Goal: Information Seeking & Learning: Learn about a topic

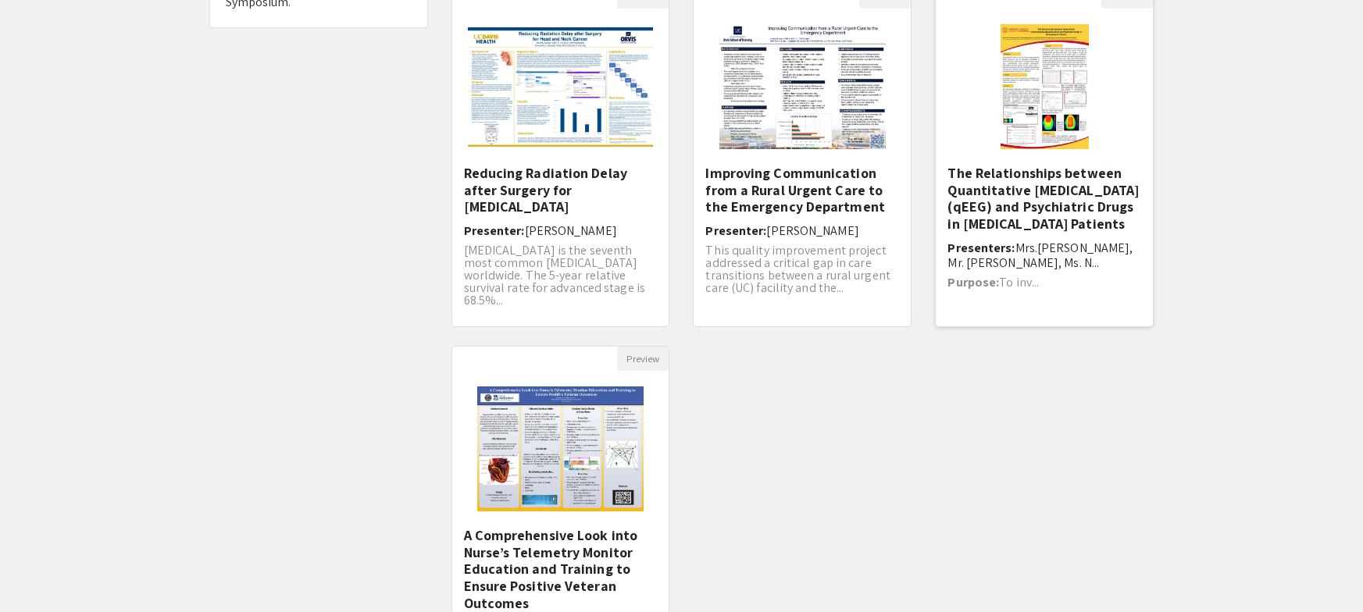
scroll to position [156, 0]
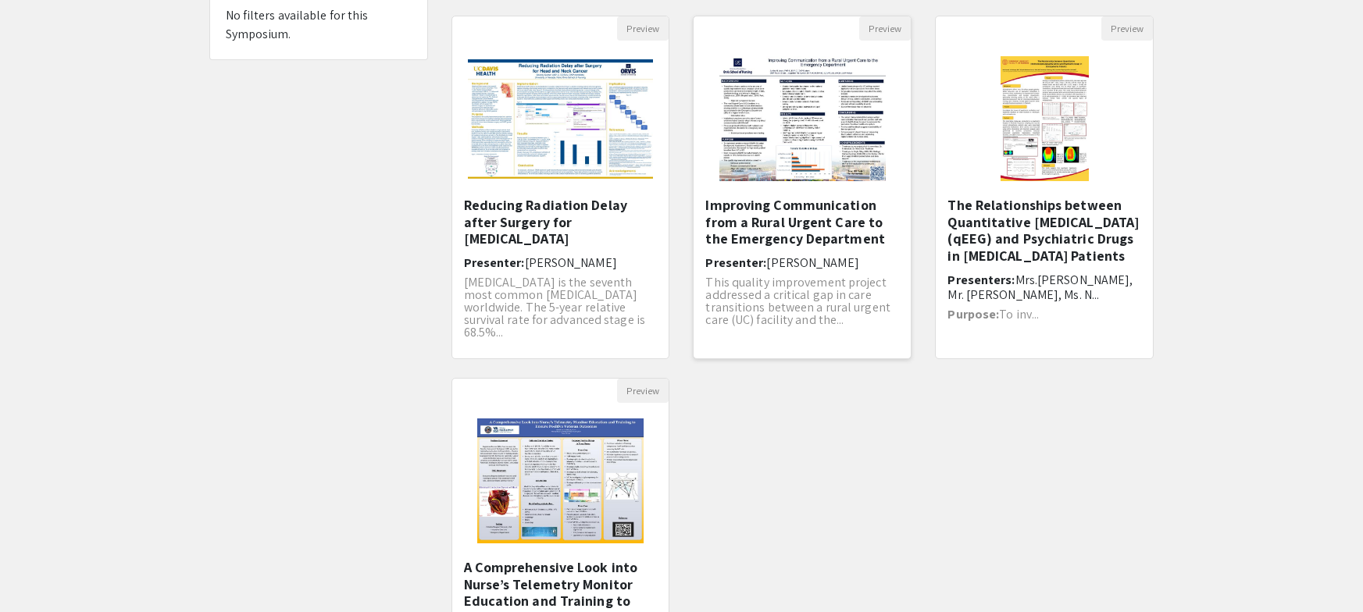
click at [815, 166] on img "Open Presentation <p>Improving Communication from a Rural Urgent Care to the Em…" at bounding box center [803, 119] width 198 height 156
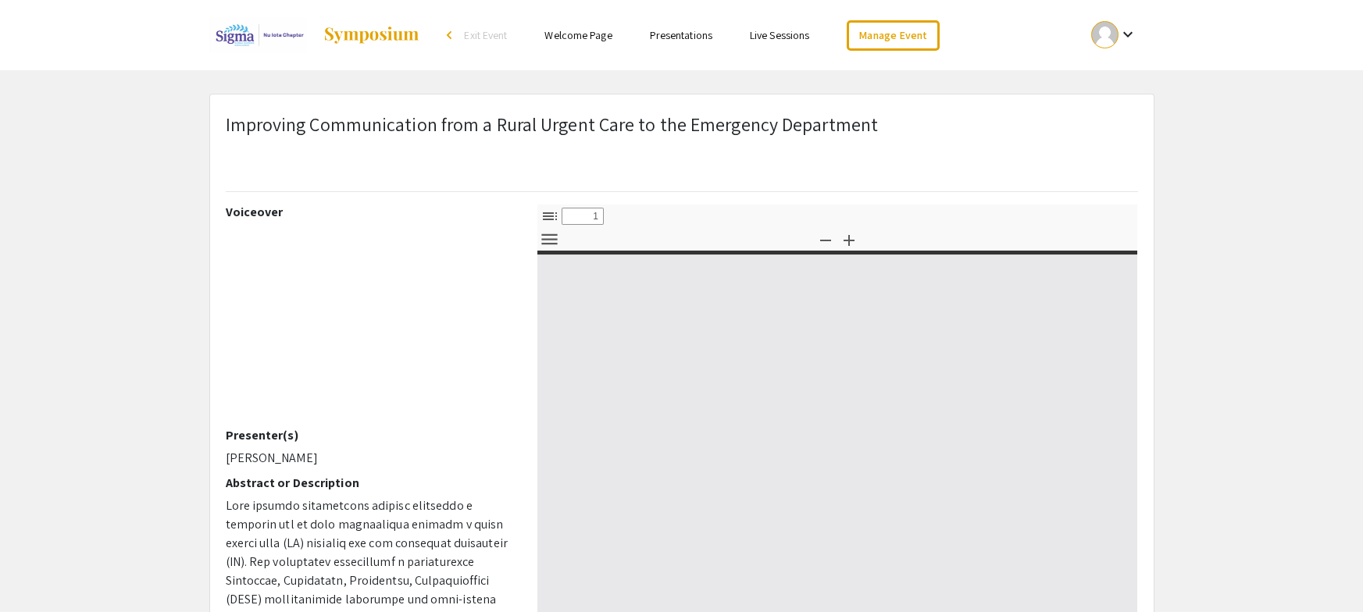
select select "custom"
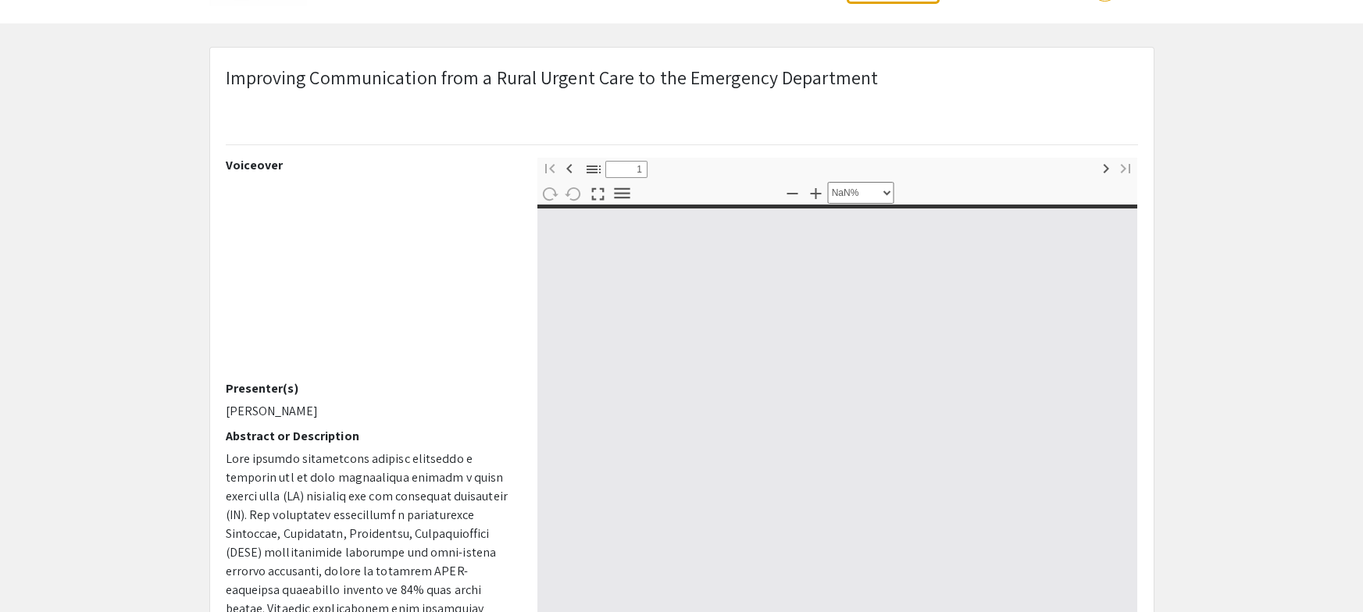
type input "0"
select select "custom"
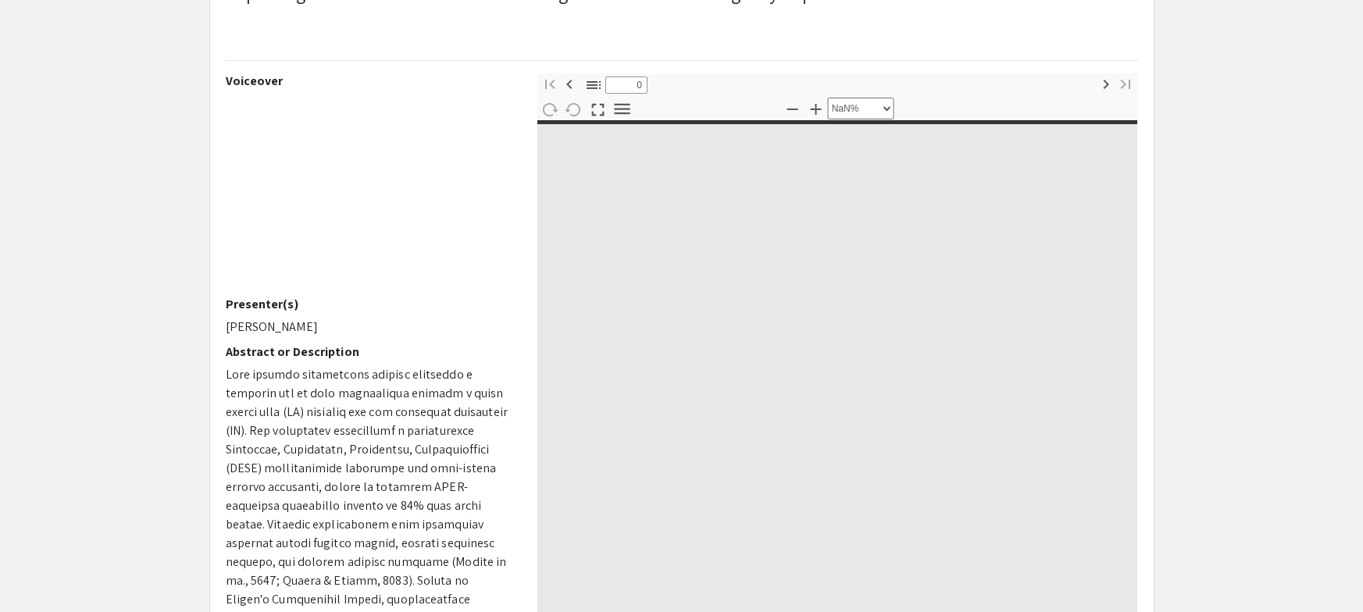
scroll to position [156, 0]
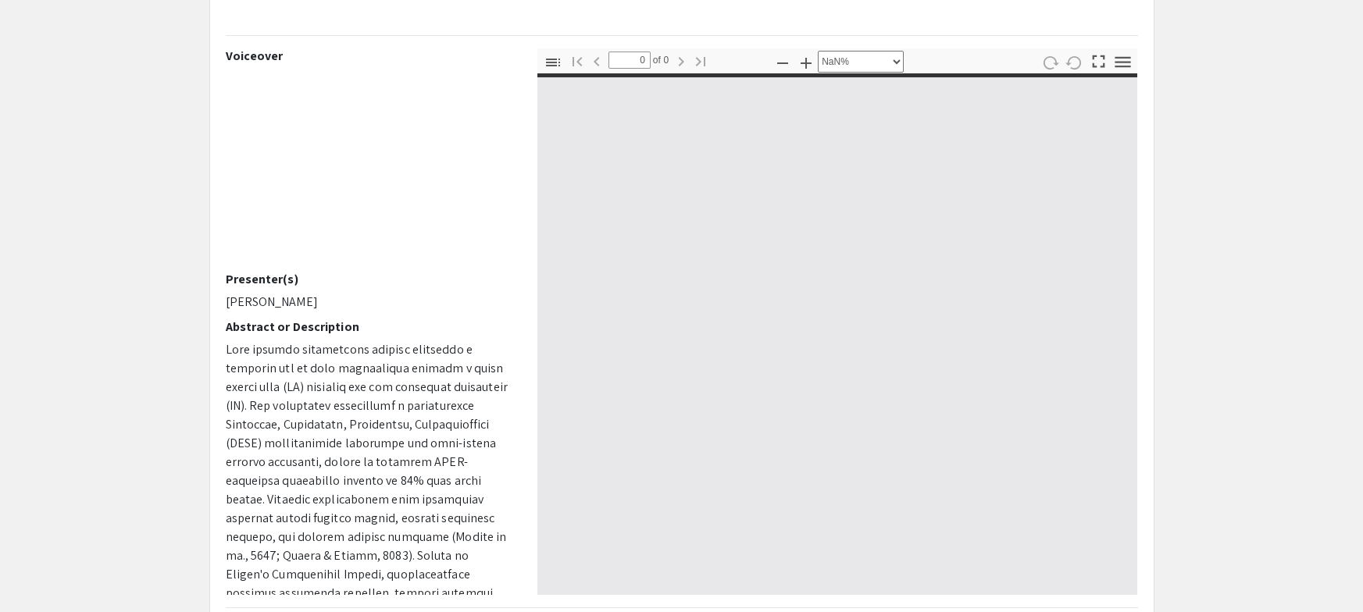
type input "1"
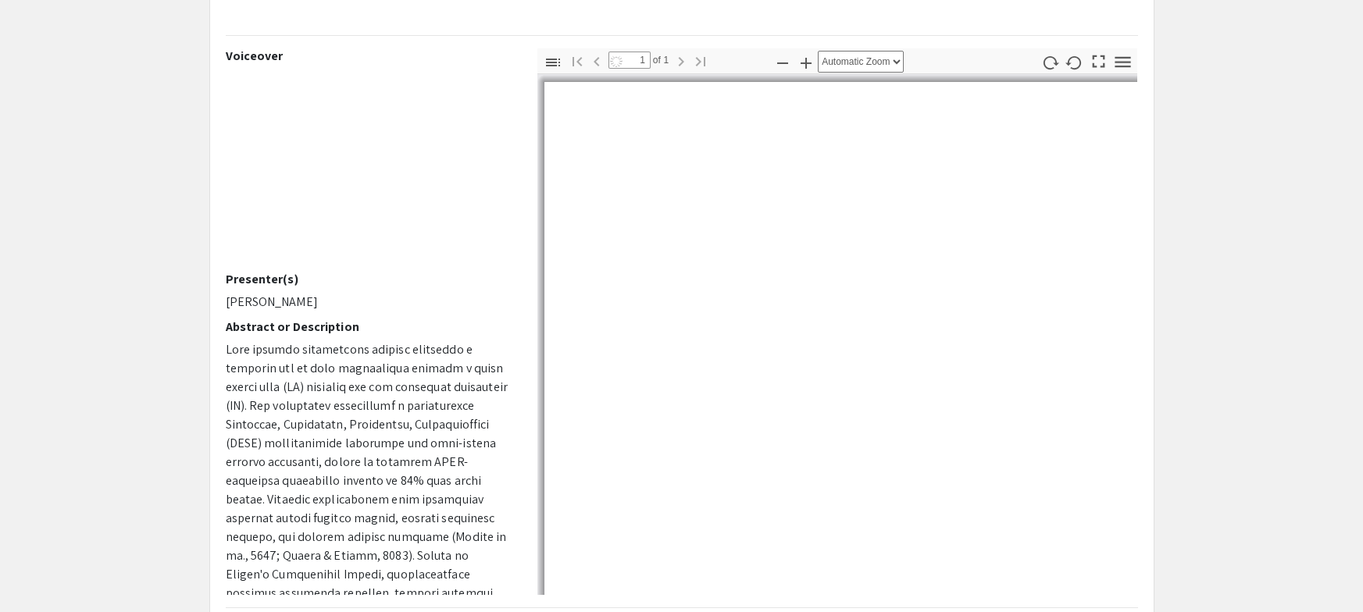
scroll to position [36, 0]
select select "auto"
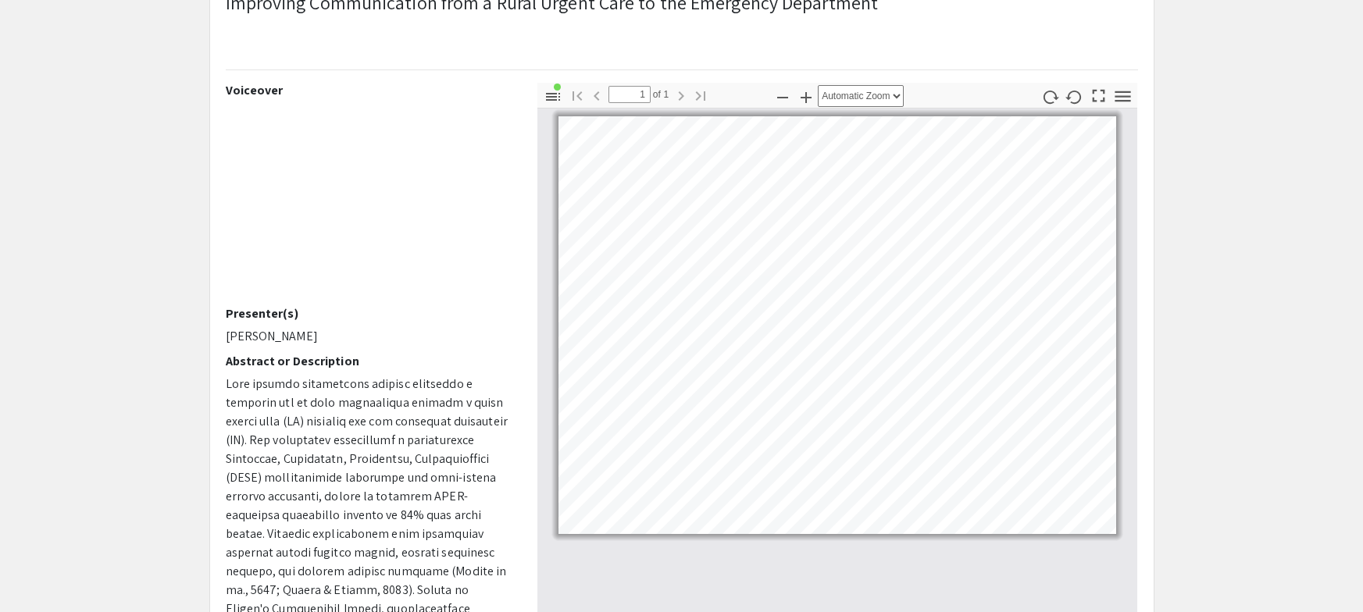
scroll to position [116, 0]
